Goal: Task Accomplishment & Management: Manage account settings

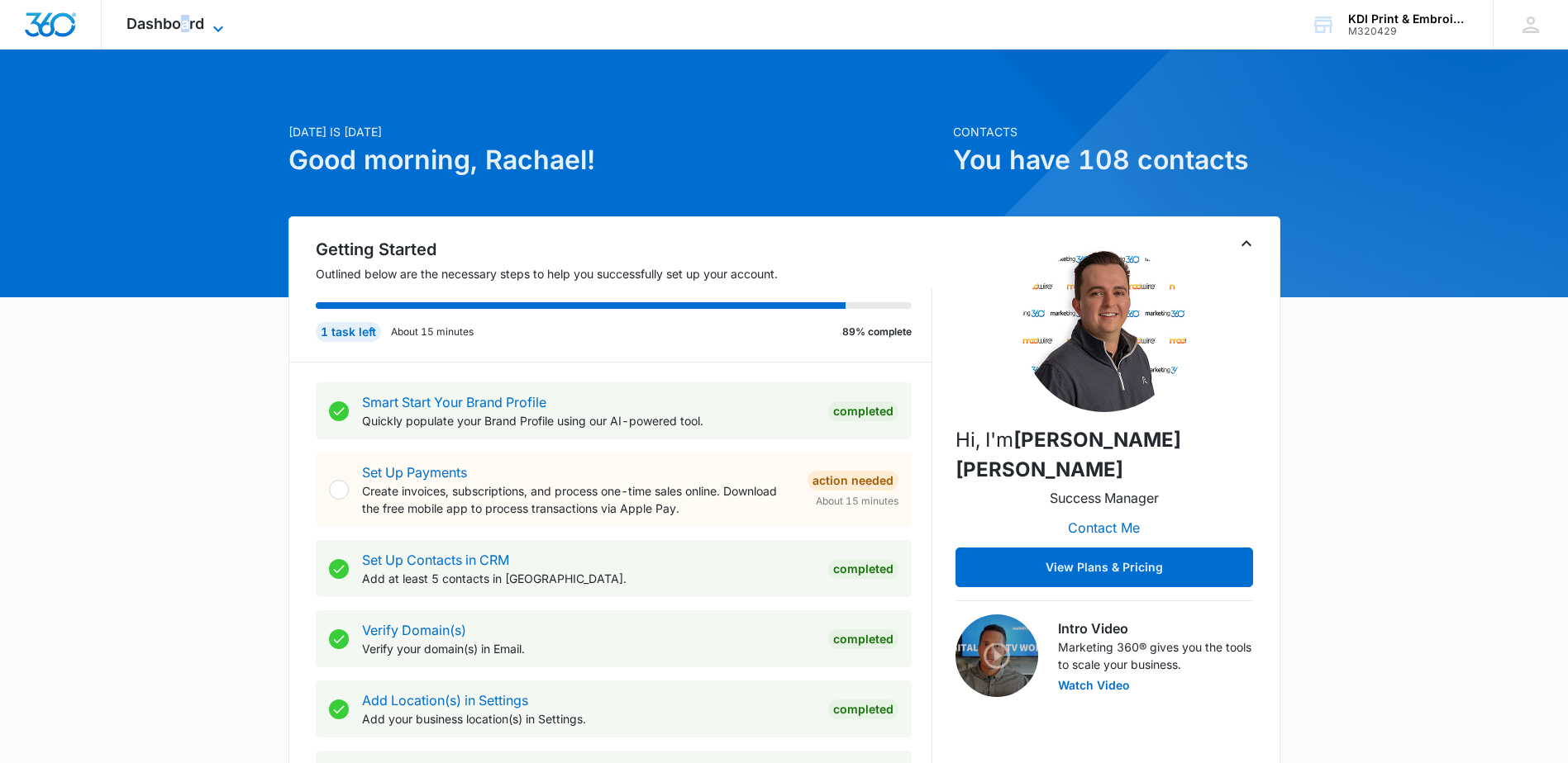
click at [187, 17] on span "Dashboard" at bounding box center [165, 24] width 77 height 18
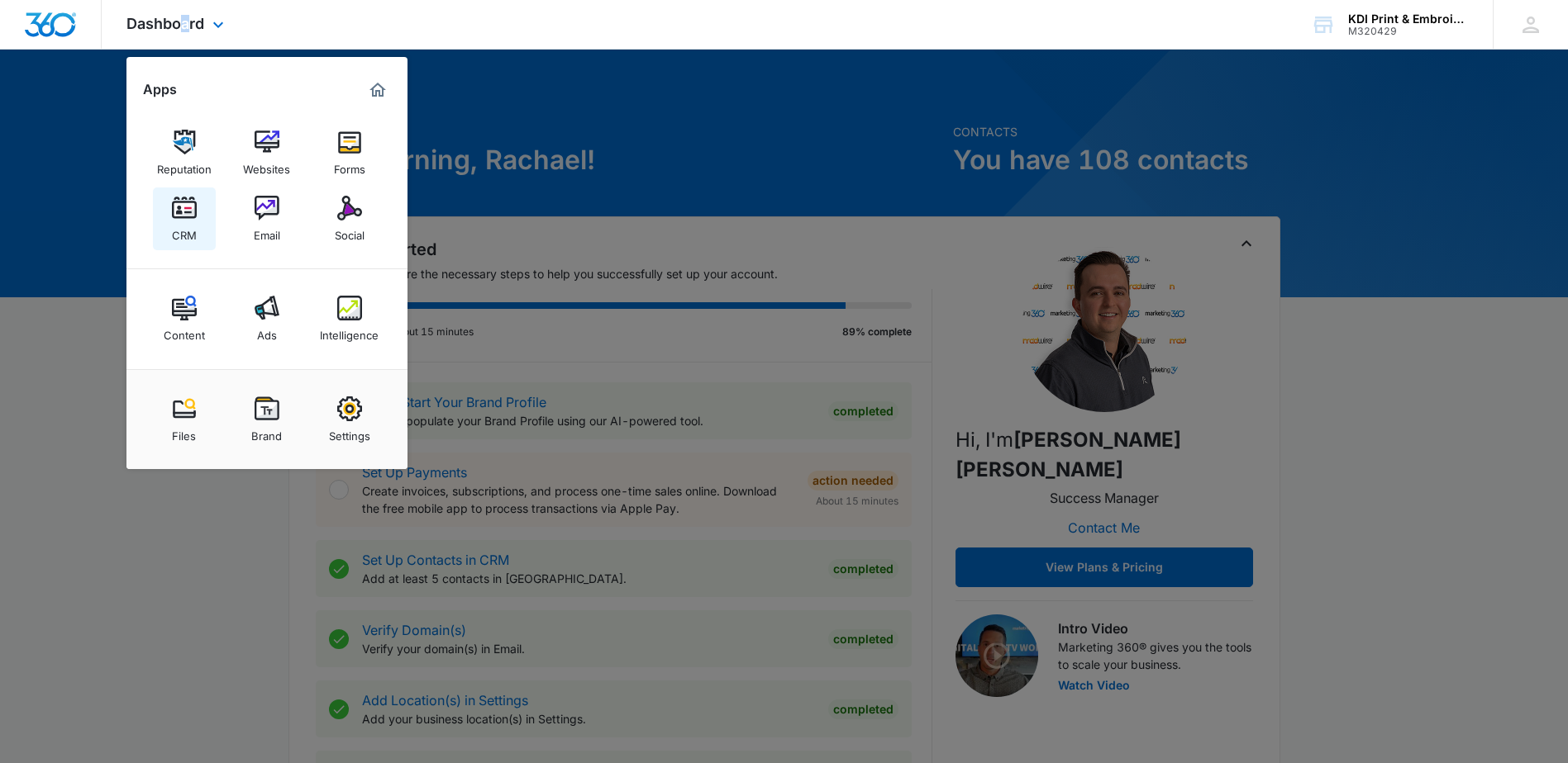
click at [182, 222] on div "CRM" at bounding box center [183, 231] width 24 height 22
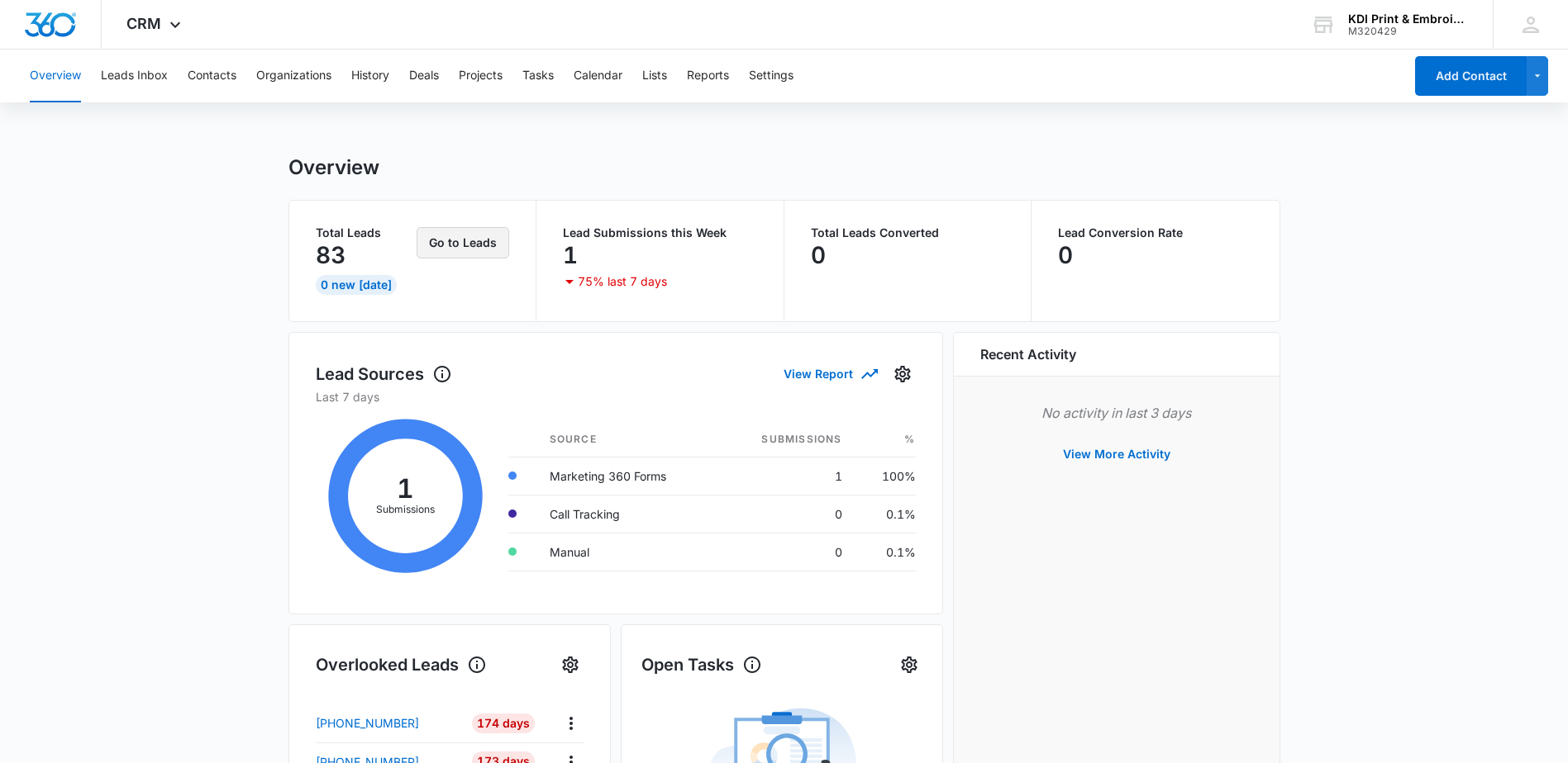
click at [457, 245] on button "Go to Leads" at bounding box center [462, 242] width 92 height 31
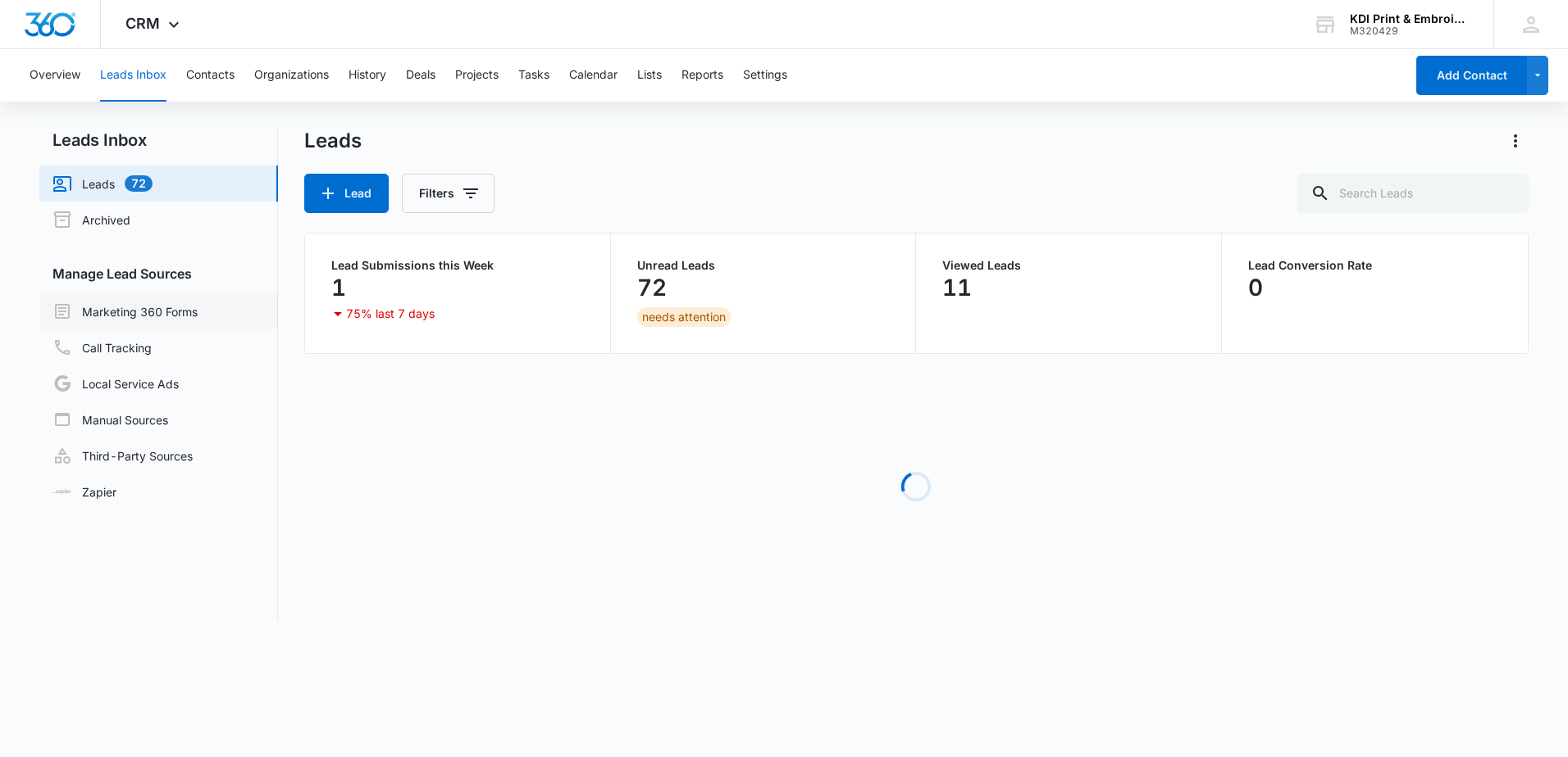
click at [148, 306] on link "Marketing 360 Forms" at bounding box center [125, 312] width 145 height 20
